Goal: Information Seeking & Learning: Learn about a topic

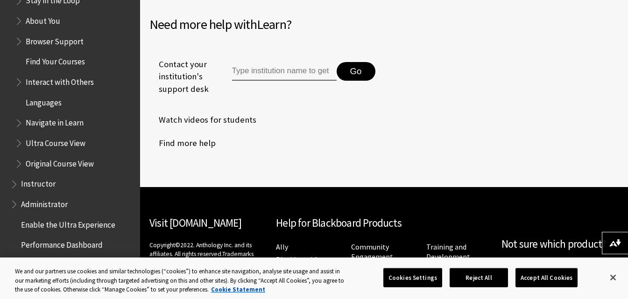
scroll to position [1275, 0]
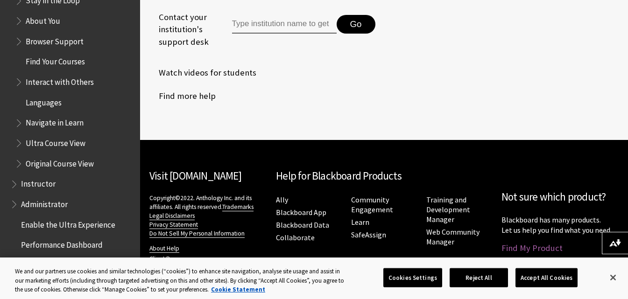
click at [547, 243] on link "Find My Product" at bounding box center [531, 248] width 61 height 11
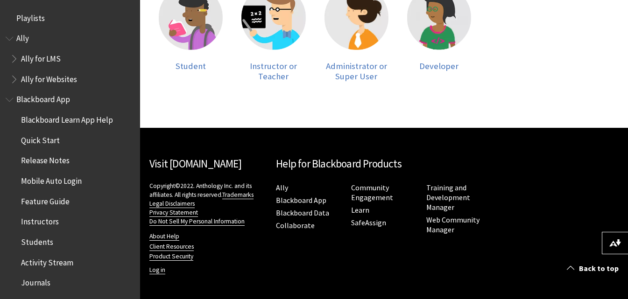
click at [9, 39] on span "Book outline for Anthology Ally Help" at bounding box center [11, 37] width 10 height 12
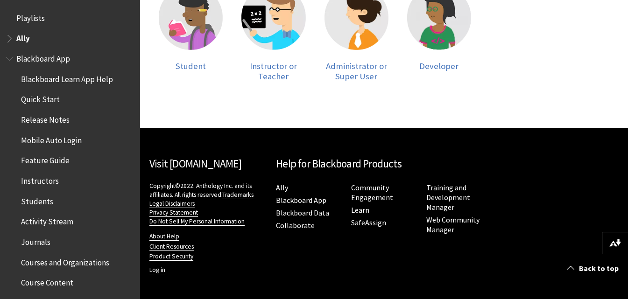
click at [6, 58] on span "Book outline for Blackboard App Help" at bounding box center [11, 57] width 10 height 12
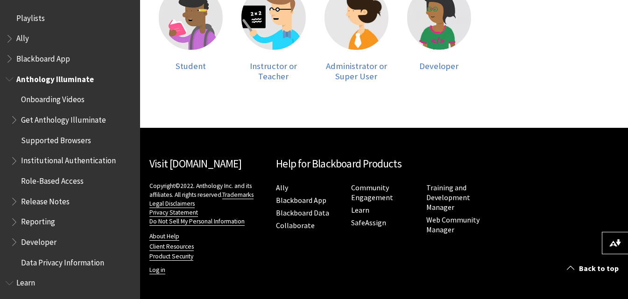
click at [7, 79] on span "Book outline for Anthology Illuminate" at bounding box center [11, 77] width 10 height 12
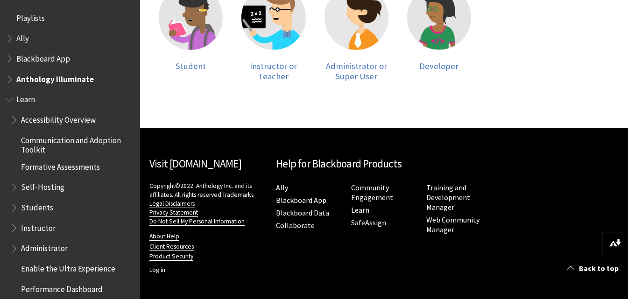
click at [10, 55] on span "Book outline for Blackboard App Help" at bounding box center [11, 57] width 10 height 12
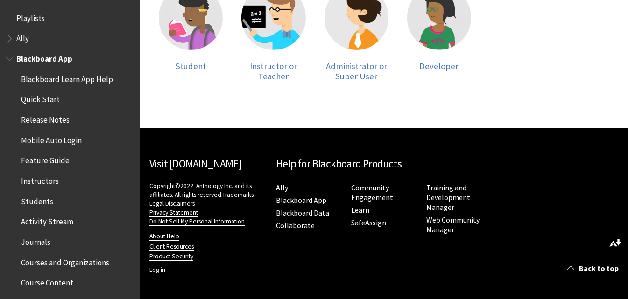
click at [50, 98] on span "Quick Start" at bounding box center [40, 98] width 39 height 13
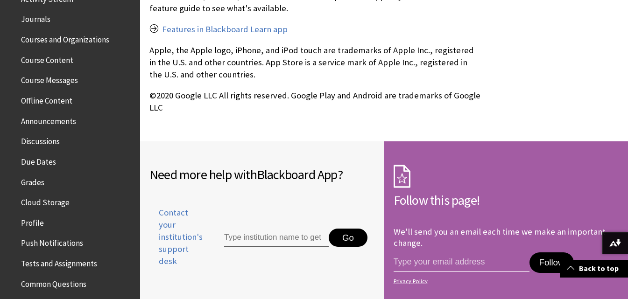
scroll to position [243, 0]
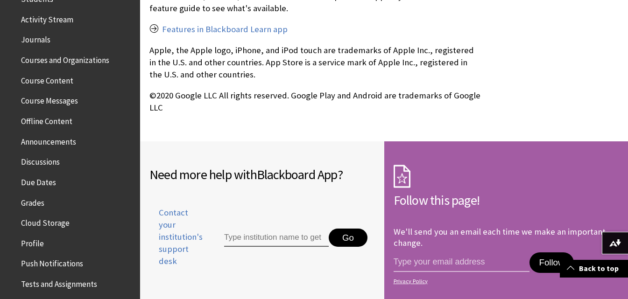
click at [52, 122] on span "Offline Content" at bounding box center [46, 119] width 51 height 13
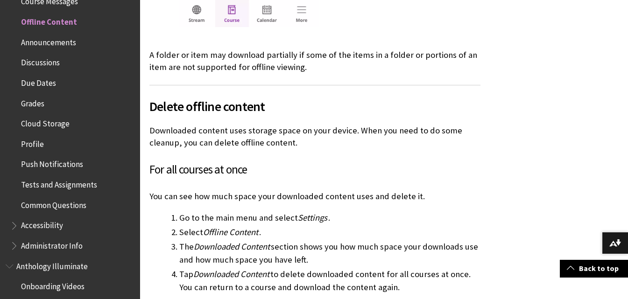
scroll to position [1182, 0]
